Goal: Check status: Check status

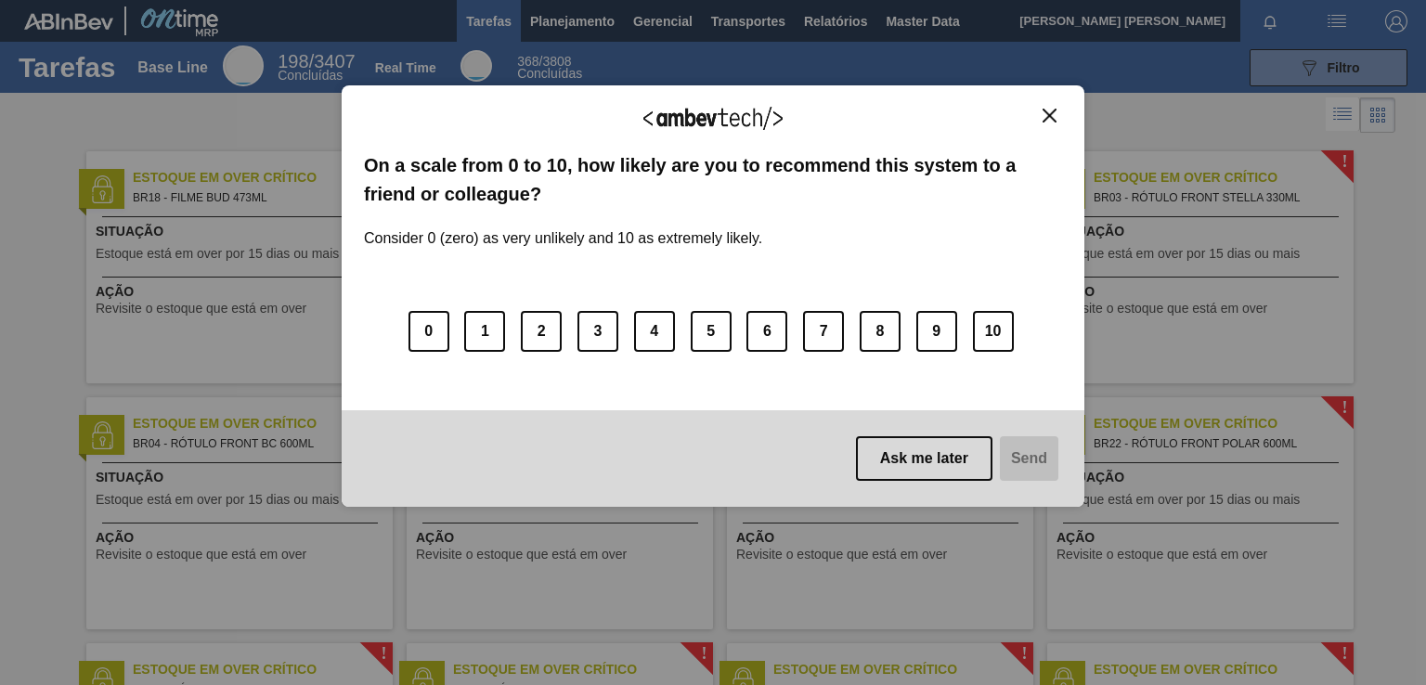
click at [1048, 112] on img "Close" at bounding box center [1050, 116] width 14 height 14
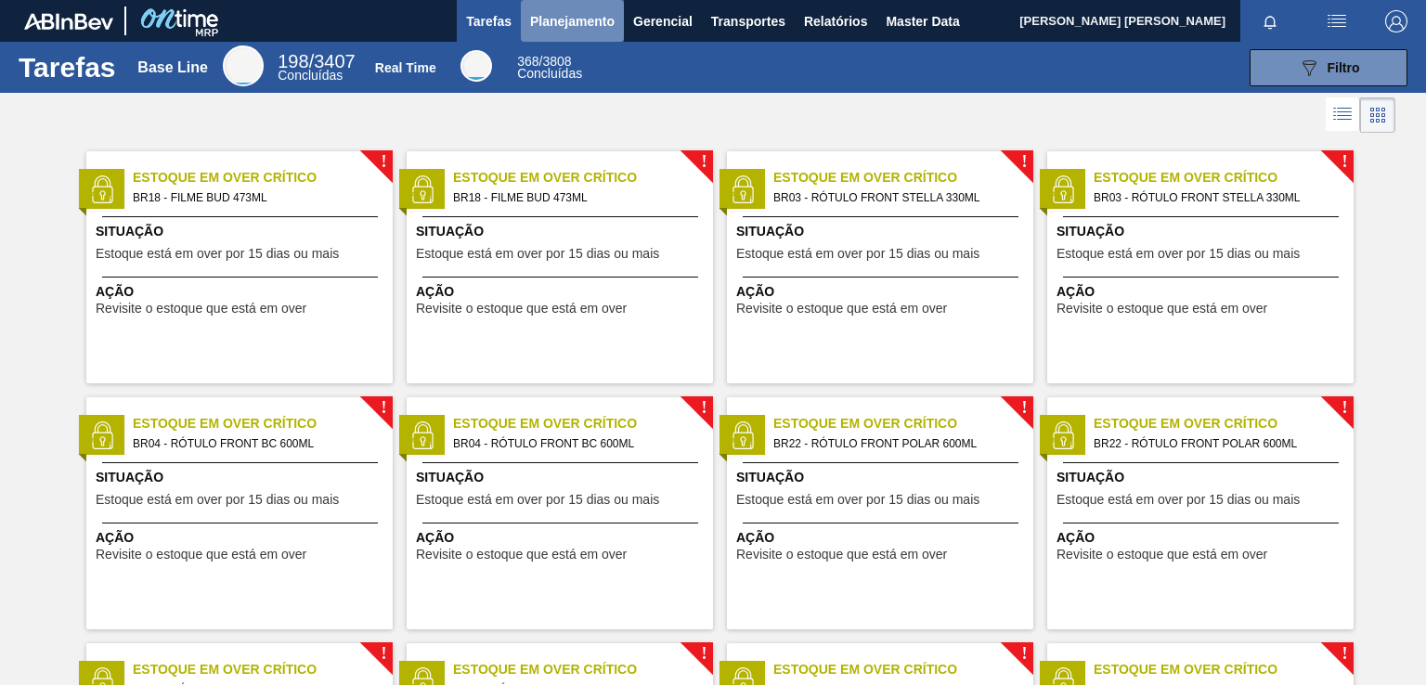
click at [576, 12] on span "Planejamento" at bounding box center [572, 21] width 84 height 22
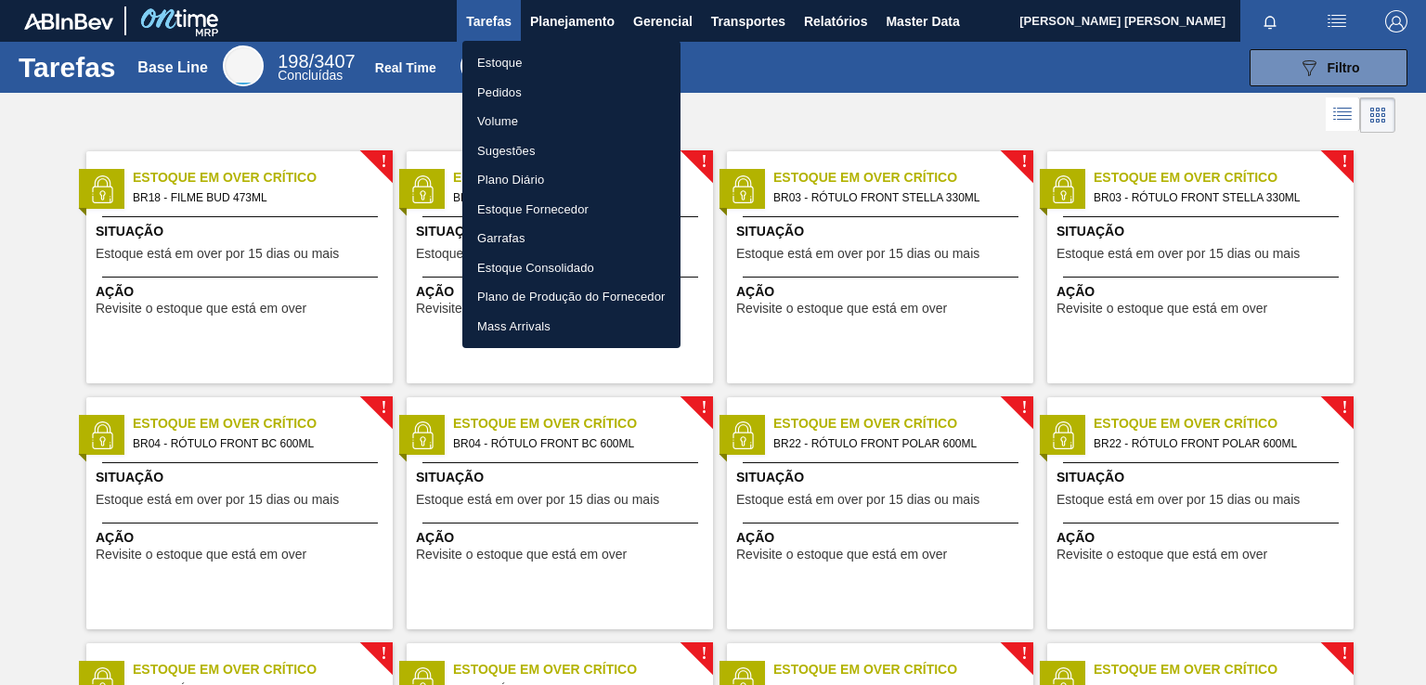
click at [568, 16] on div at bounding box center [713, 342] width 1426 height 685
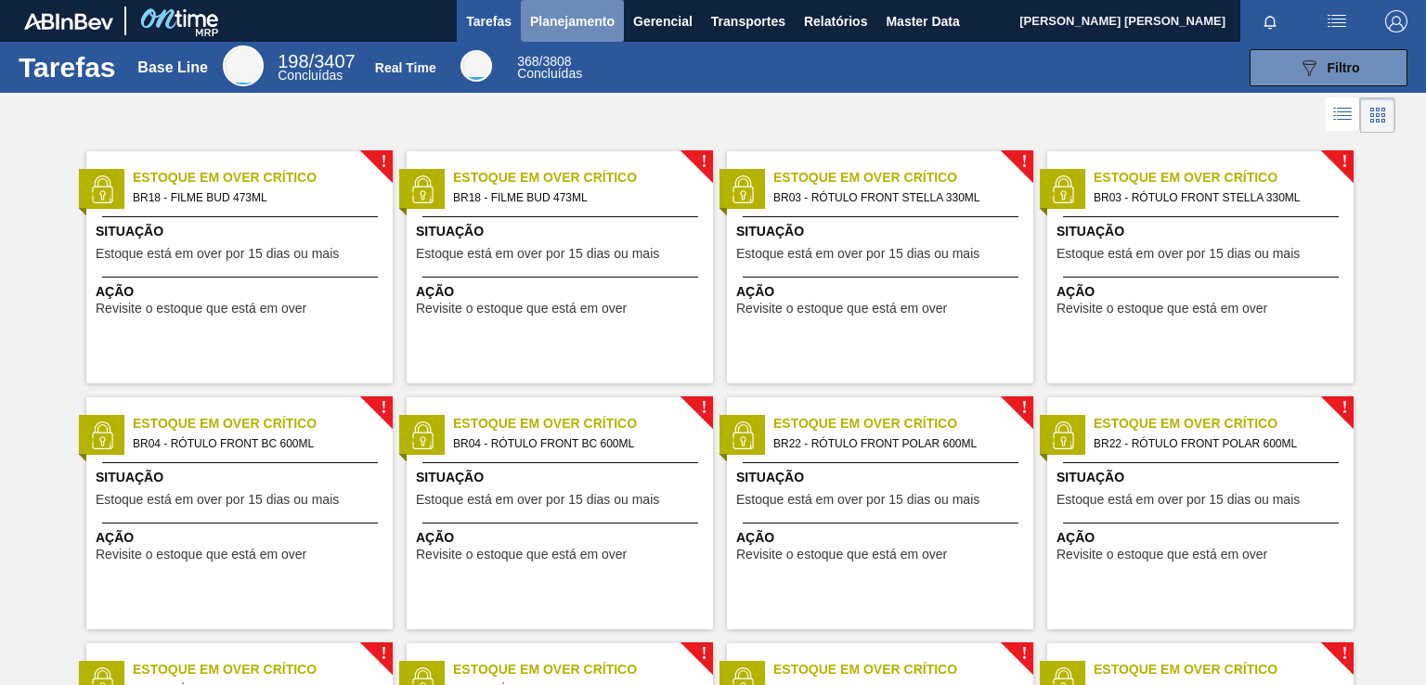
click at [582, 32] on button "Planejamento" at bounding box center [572, 21] width 103 height 42
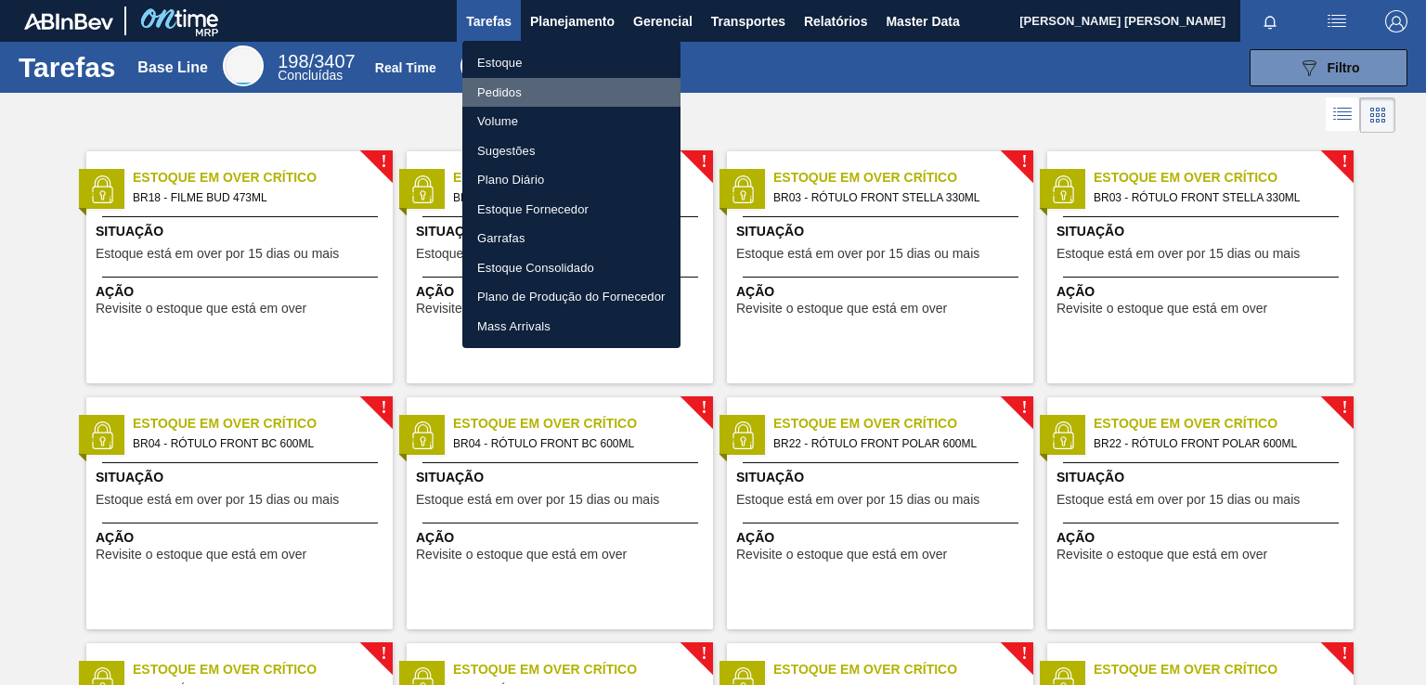
click at [499, 84] on li "Pedidos" at bounding box center [571, 93] width 218 height 30
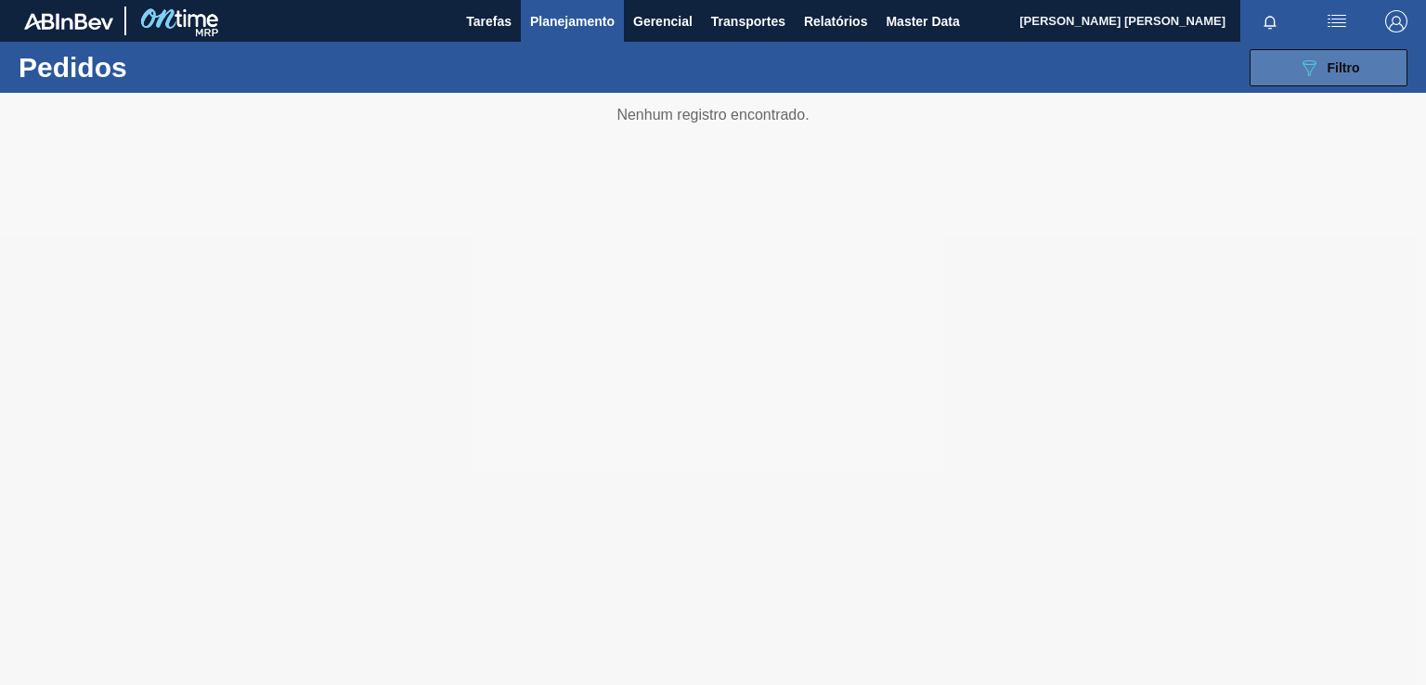
click at [1315, 74] on icon "089F7B8B-B2A5-4AFE-B5C0-19BA573D28AC" at bounding box center [1309, 68] width 22 height 22
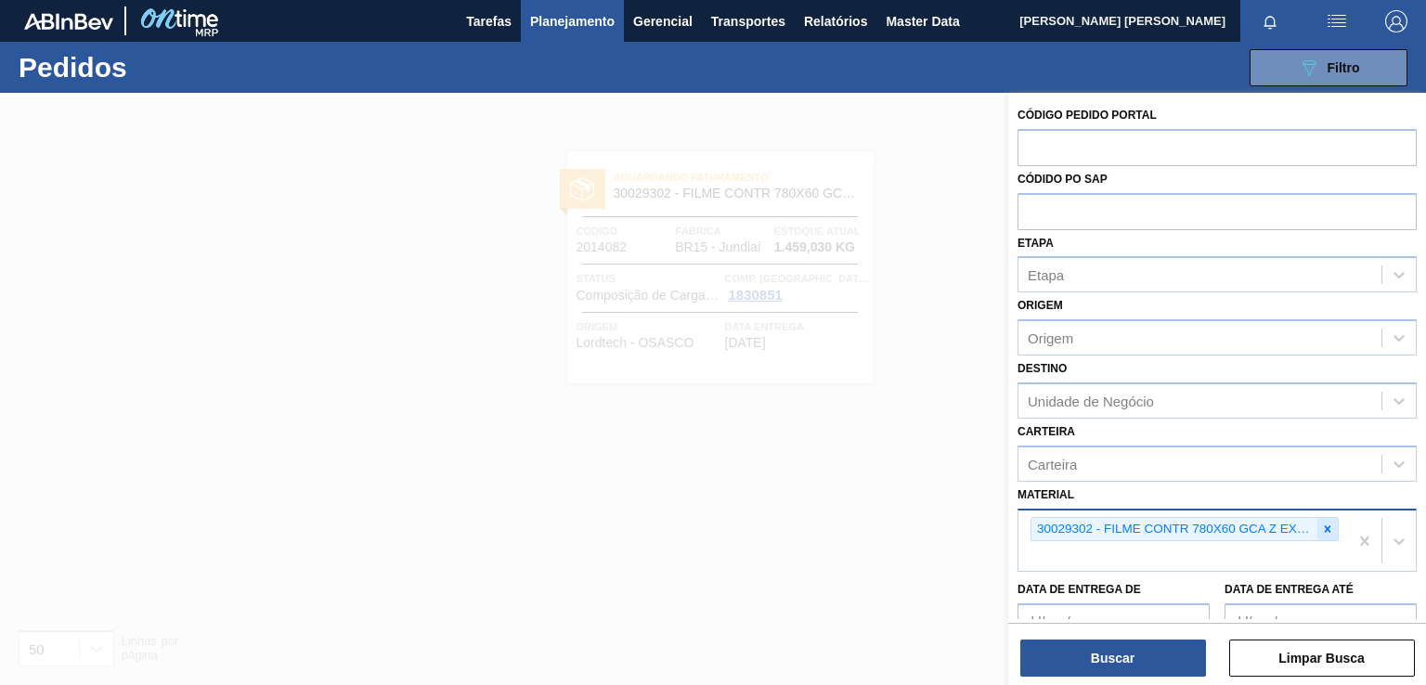
click at [1328, 525] on icon at bounding box center [1328, 528] width 6 height 6
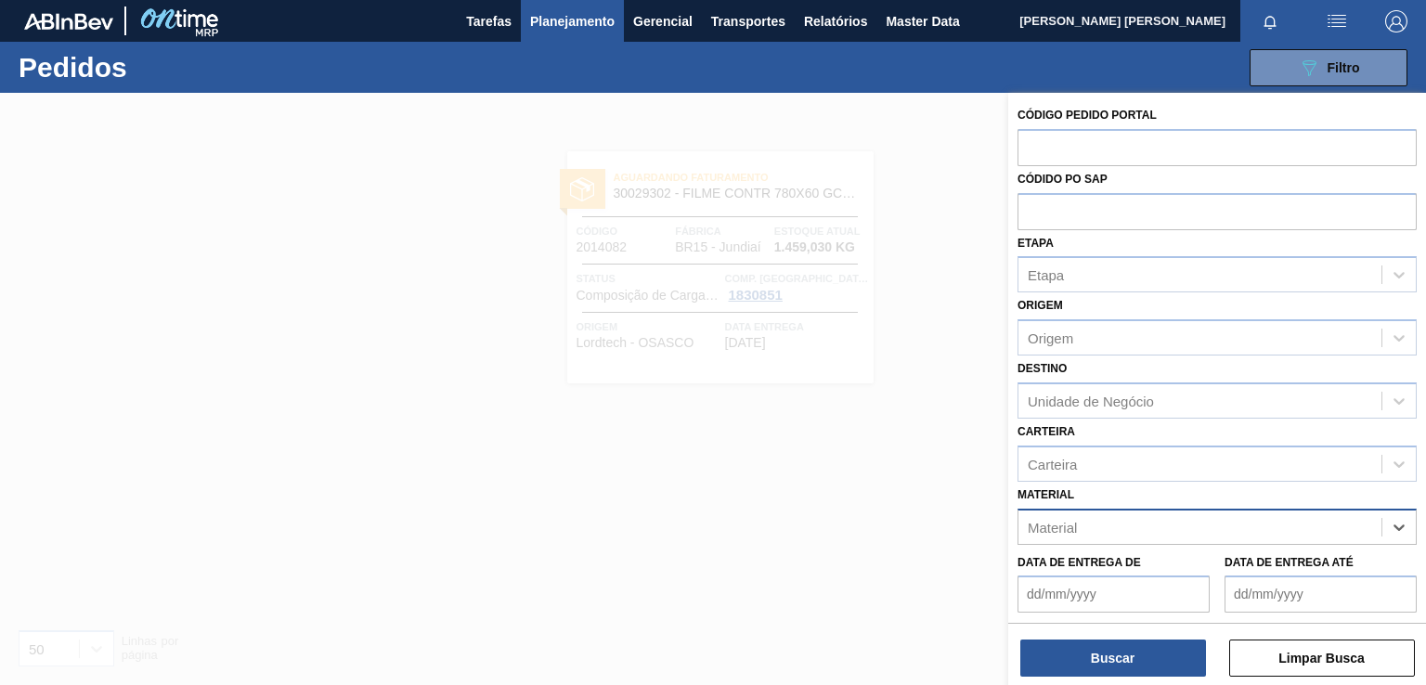
paste input "30030823"
type input "30030823"
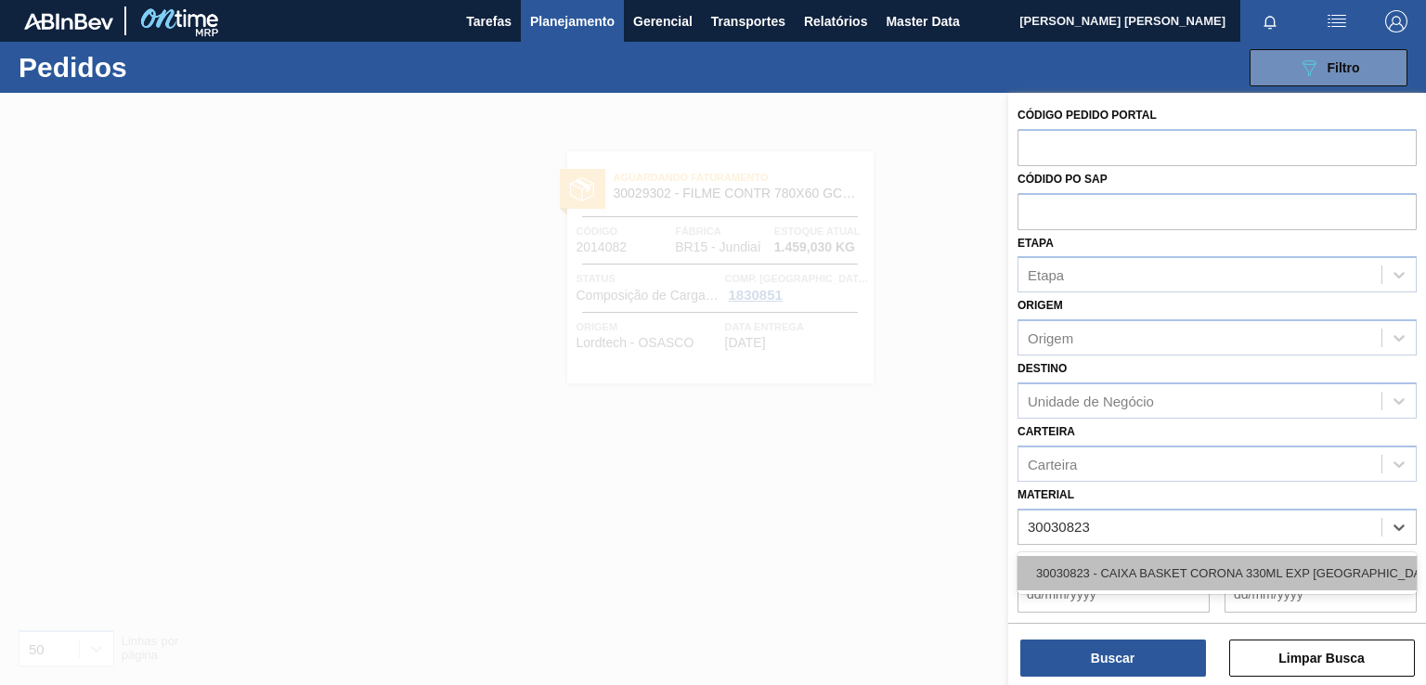
click at [1117, 576] on div "30030823 - CAIXA BASKET CORONA 330ML EXP [GEOGRAPHIC_DATA]" at bounding box center [1216, 573] width 399 height 34
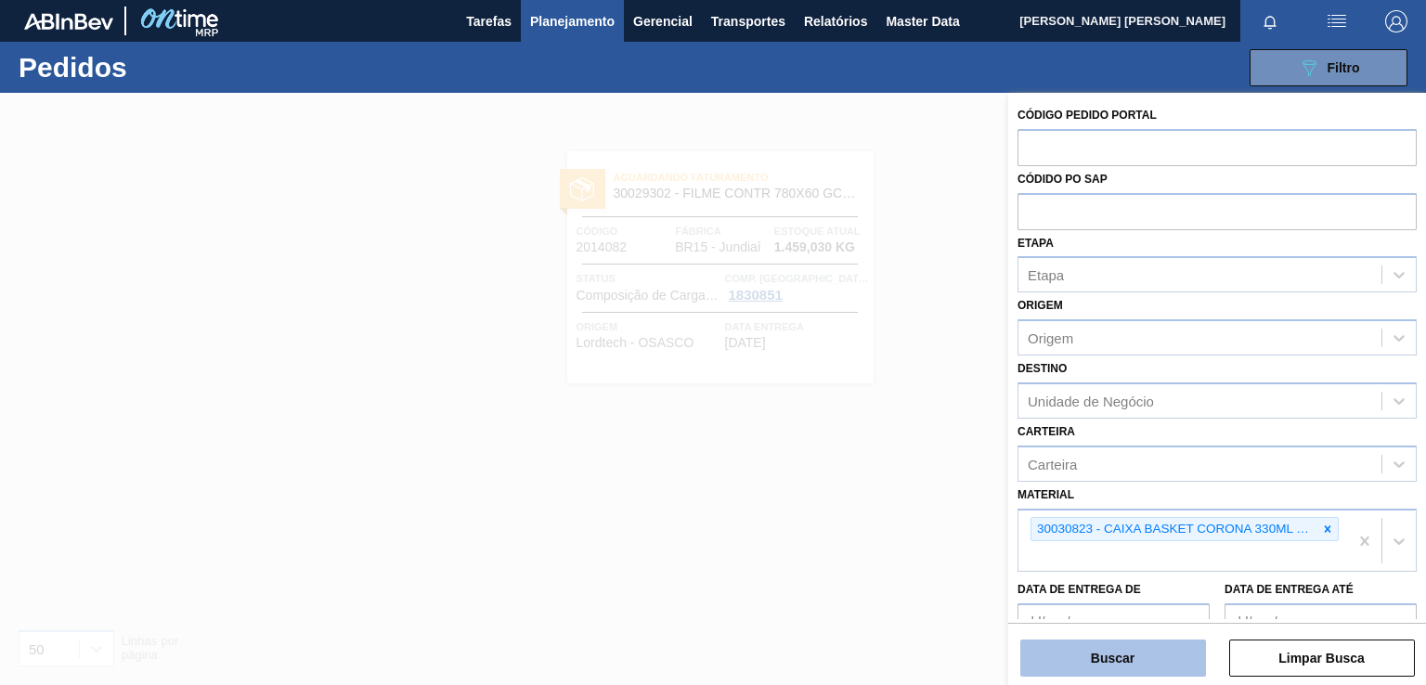
click at [1090, 662] on button "Buscar" at bounding box center [1113, 658] width 186 height 37
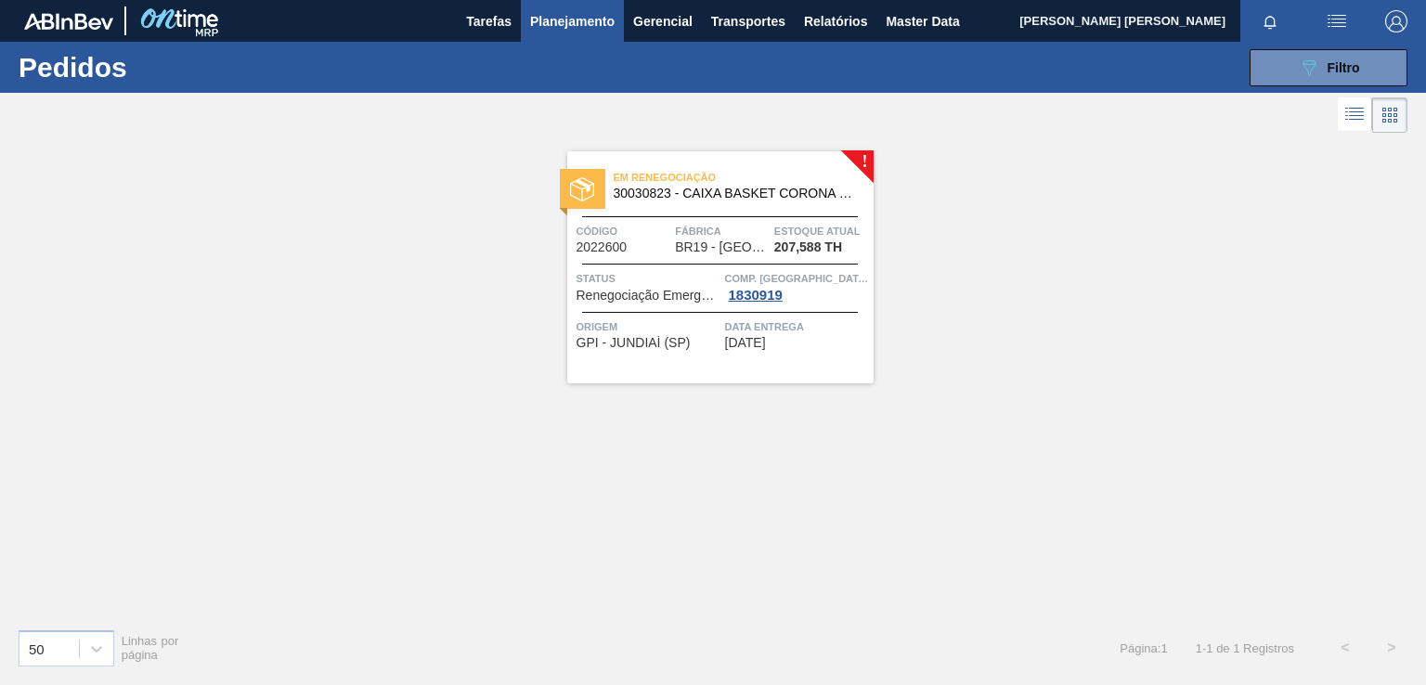
click at [801, 345] on div "Data entrega [DATE]" at bounding box center [797, 333] width 144 height 32
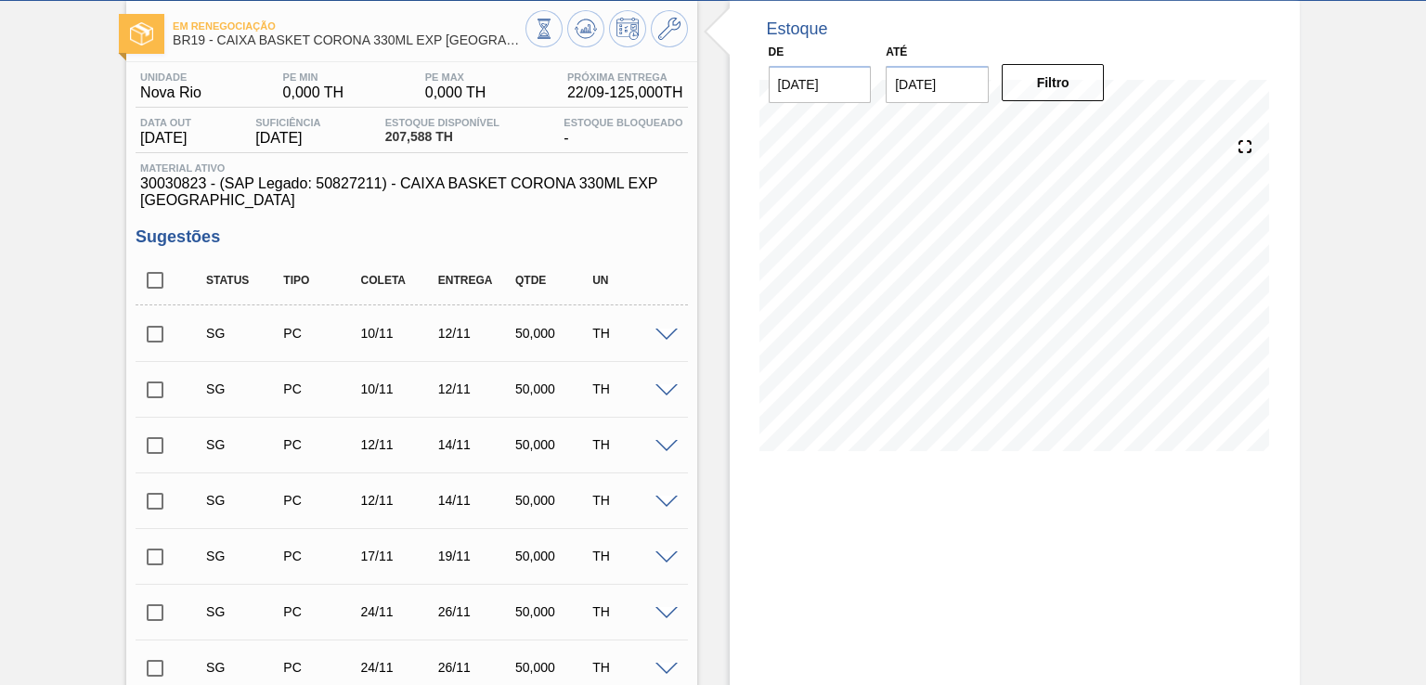
scroll to position [91, 0]
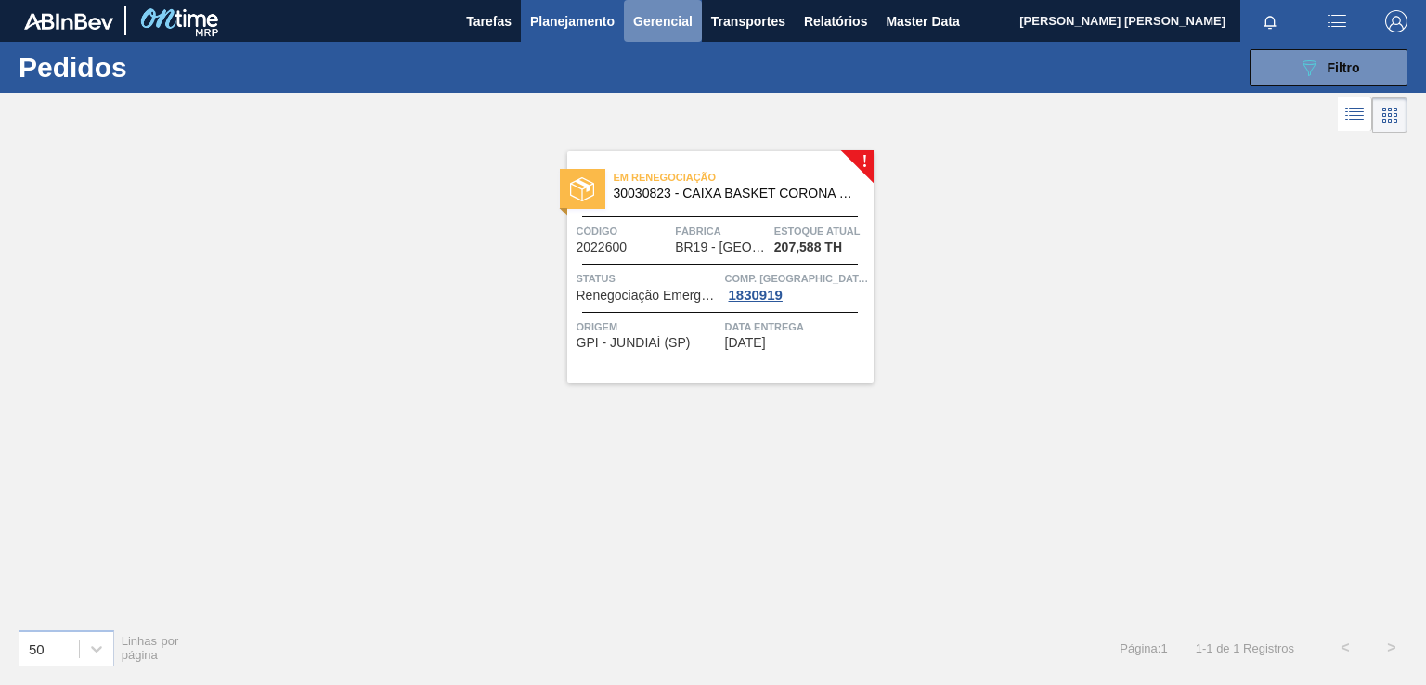
click at [678, 11] on span "Gerencial" at bounding box center [662, 21] width 59 height 22
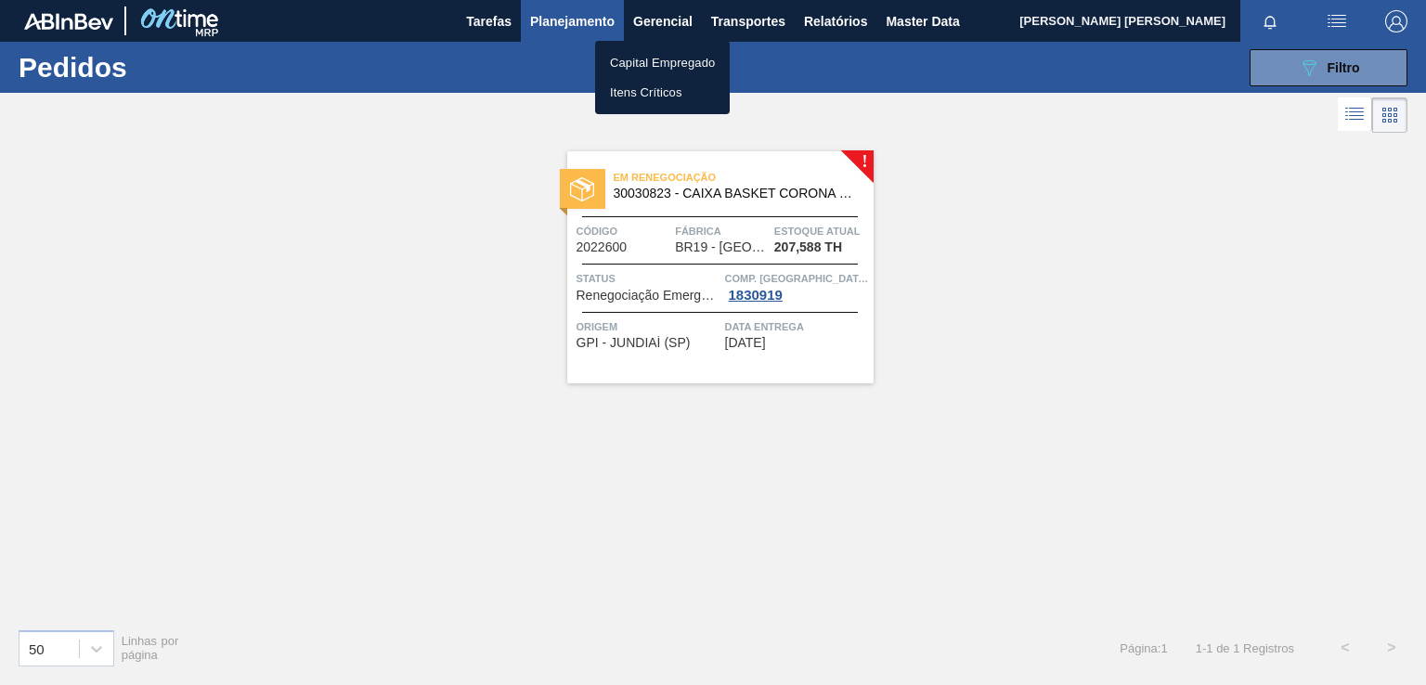
click at [1359, 57] on div at bounding box center [713, 342] width 1426 height 685
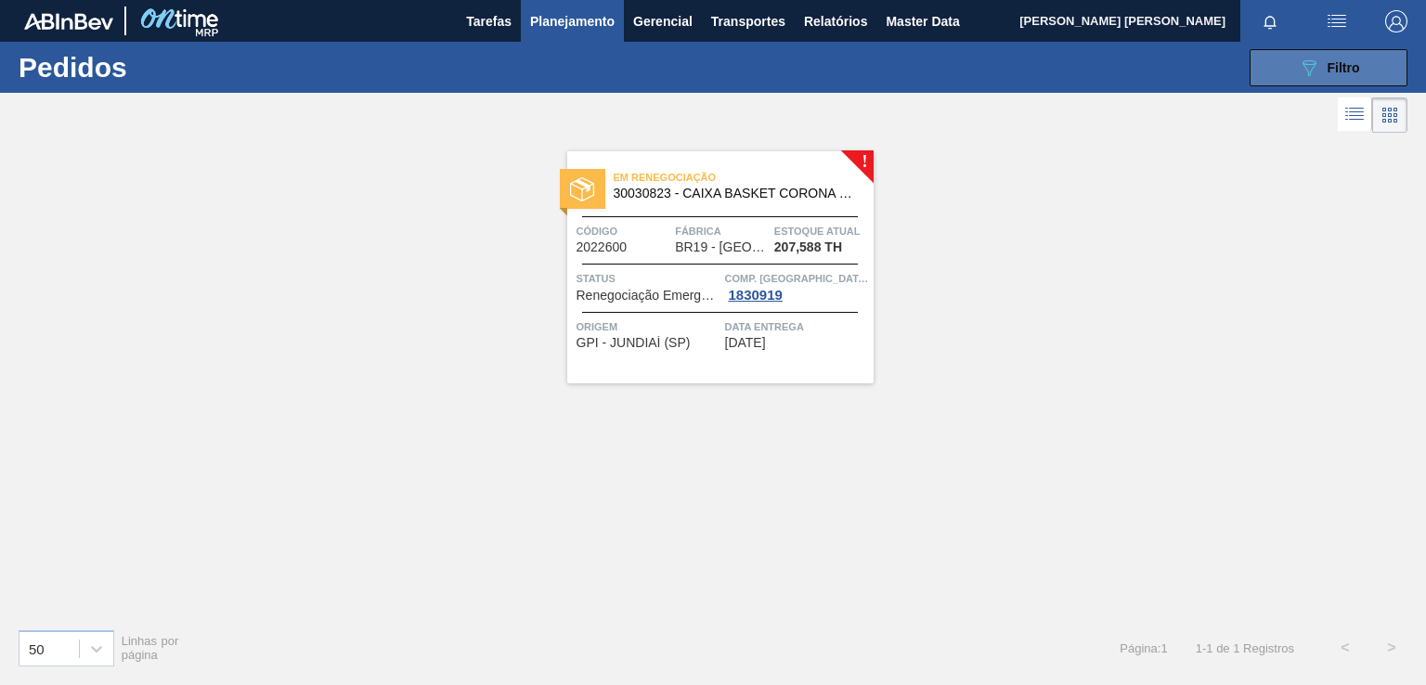
click at [1311, 65] on icon "089F7B8B-B2A5-4AFE-B5C0-19BA573D28AC" at bounding box center [1309, 68] width 22 height 22
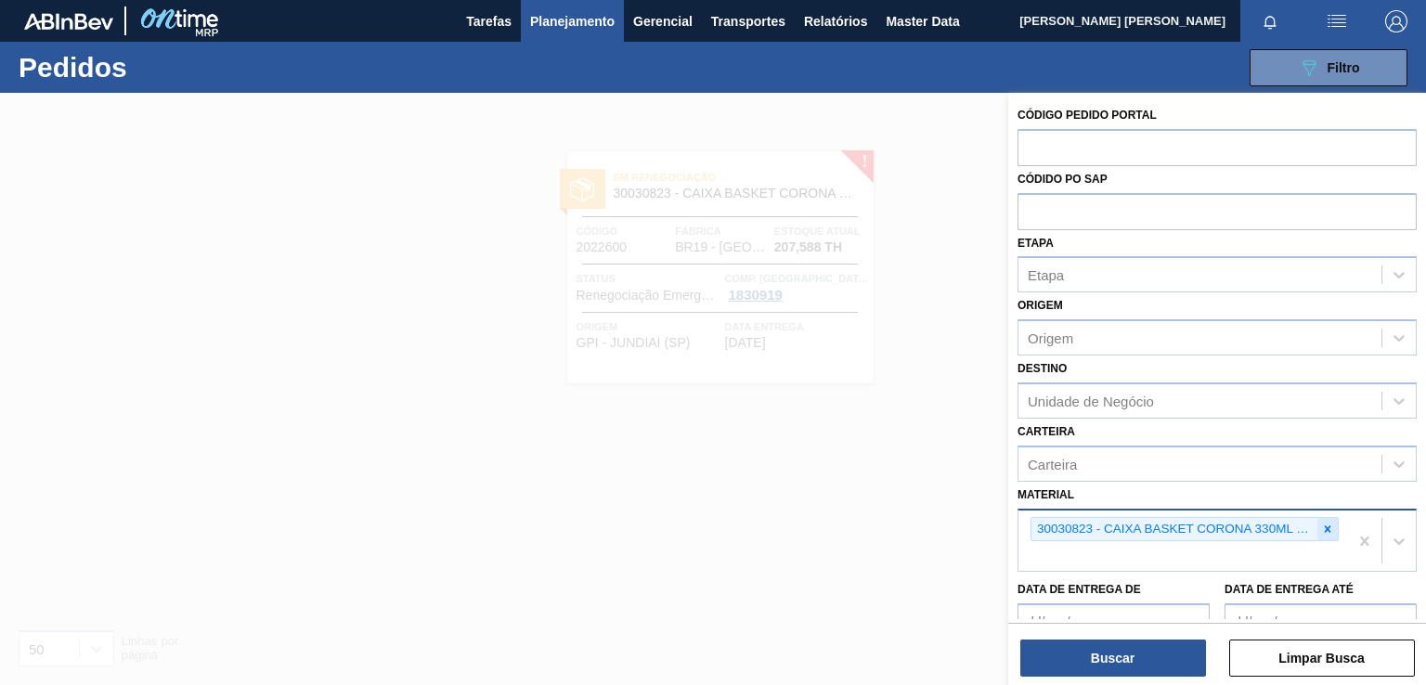
click at [1325, 528] on icon at bounding box center [1328, 528] width 6 height 6
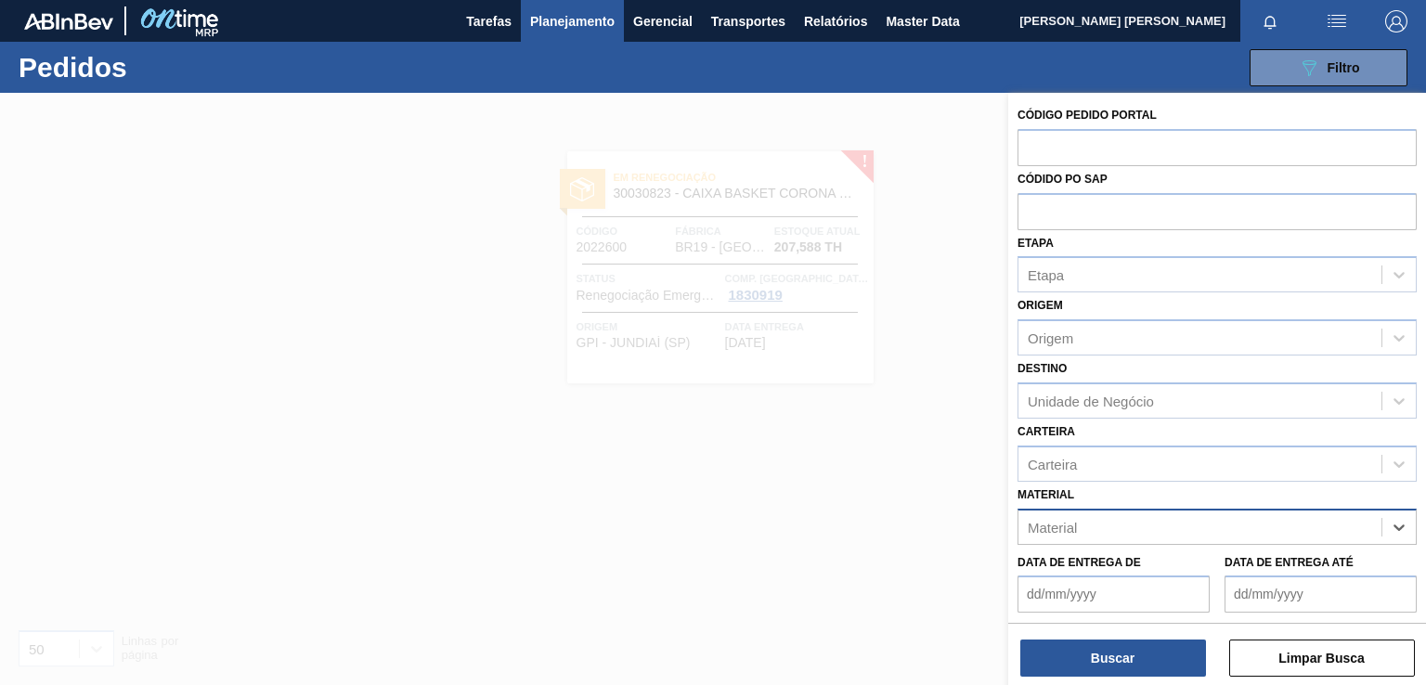
paste input "30030822"
type input "30030822"
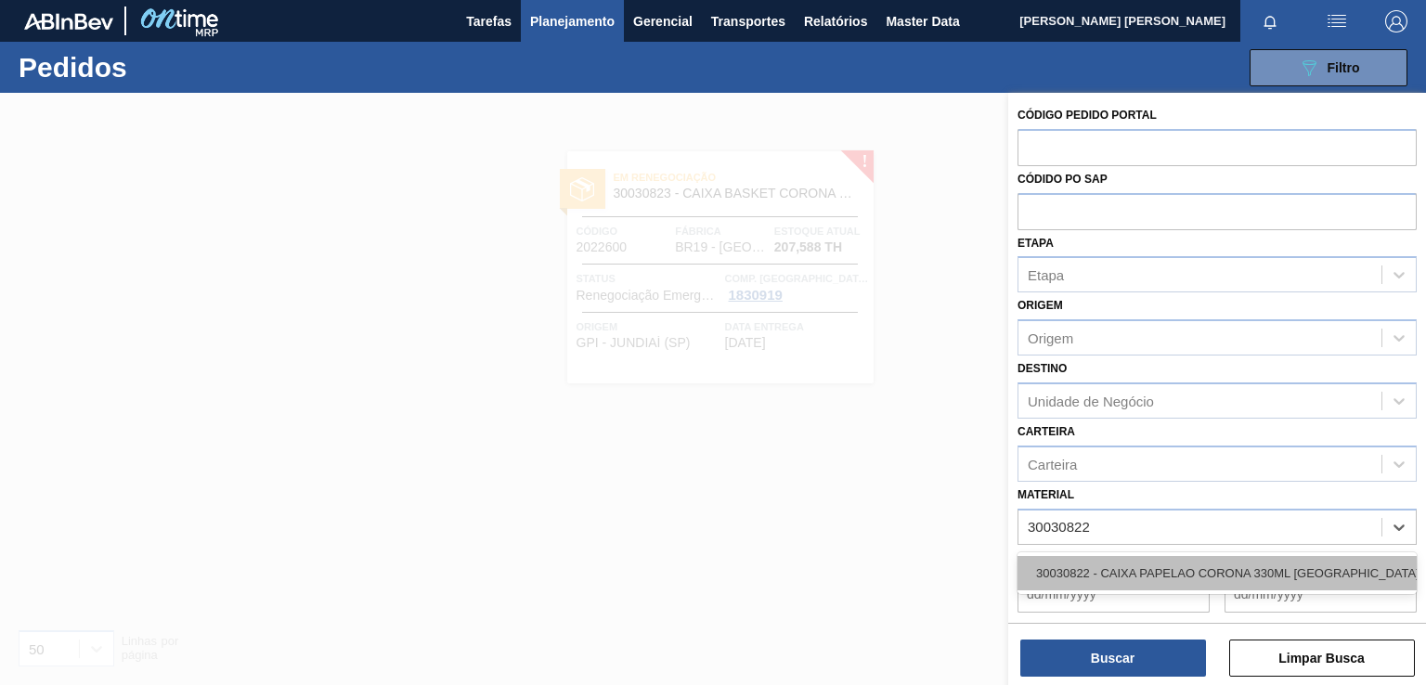
click at [1151, 565] on div "30030822 - CAIXA PAPELAO CORONA 330ML [GEOGRAPHIC_DATA]" at bounding box center [1216, 573] width 399 height 34
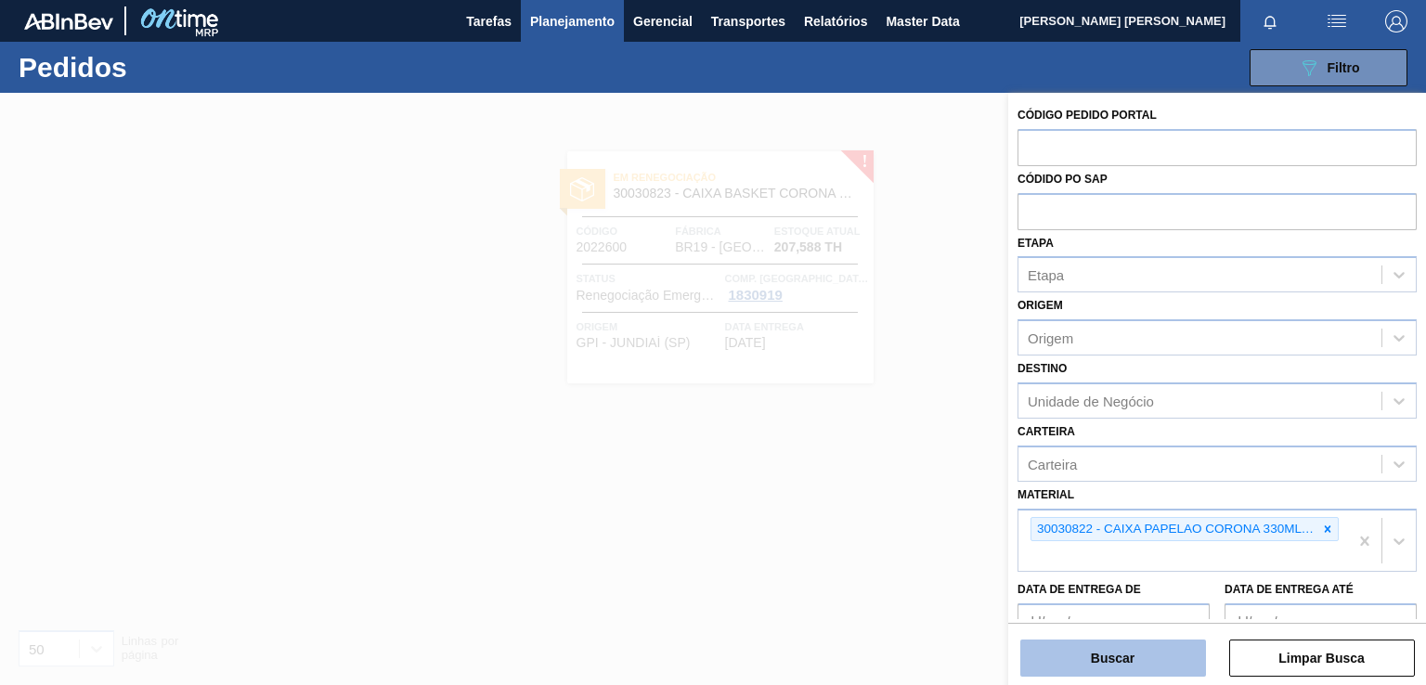
click at [1113, 657] on button "Buscar" at bounding box center [1113, 658] width 186 height 37
